Goal: Information Seeking & Learning: Check status

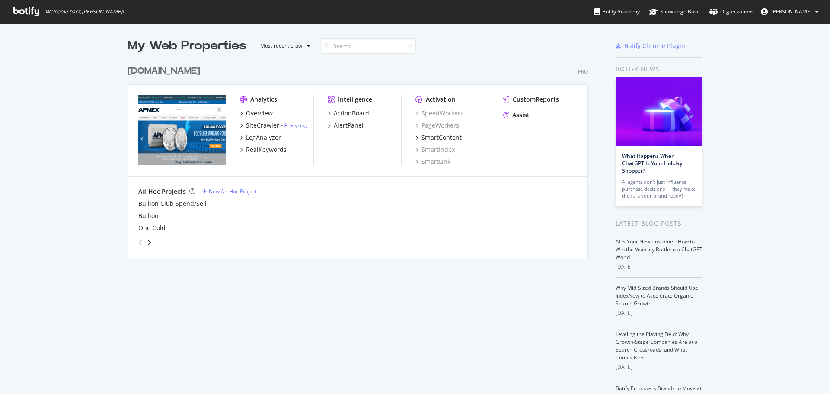
scroll to position [387, 817]
click at [267, 115] on div "Overview" at bounding box center [259, 113] width 27 height 9
